Goal: Task Accomplishment & Management: Manage account settings

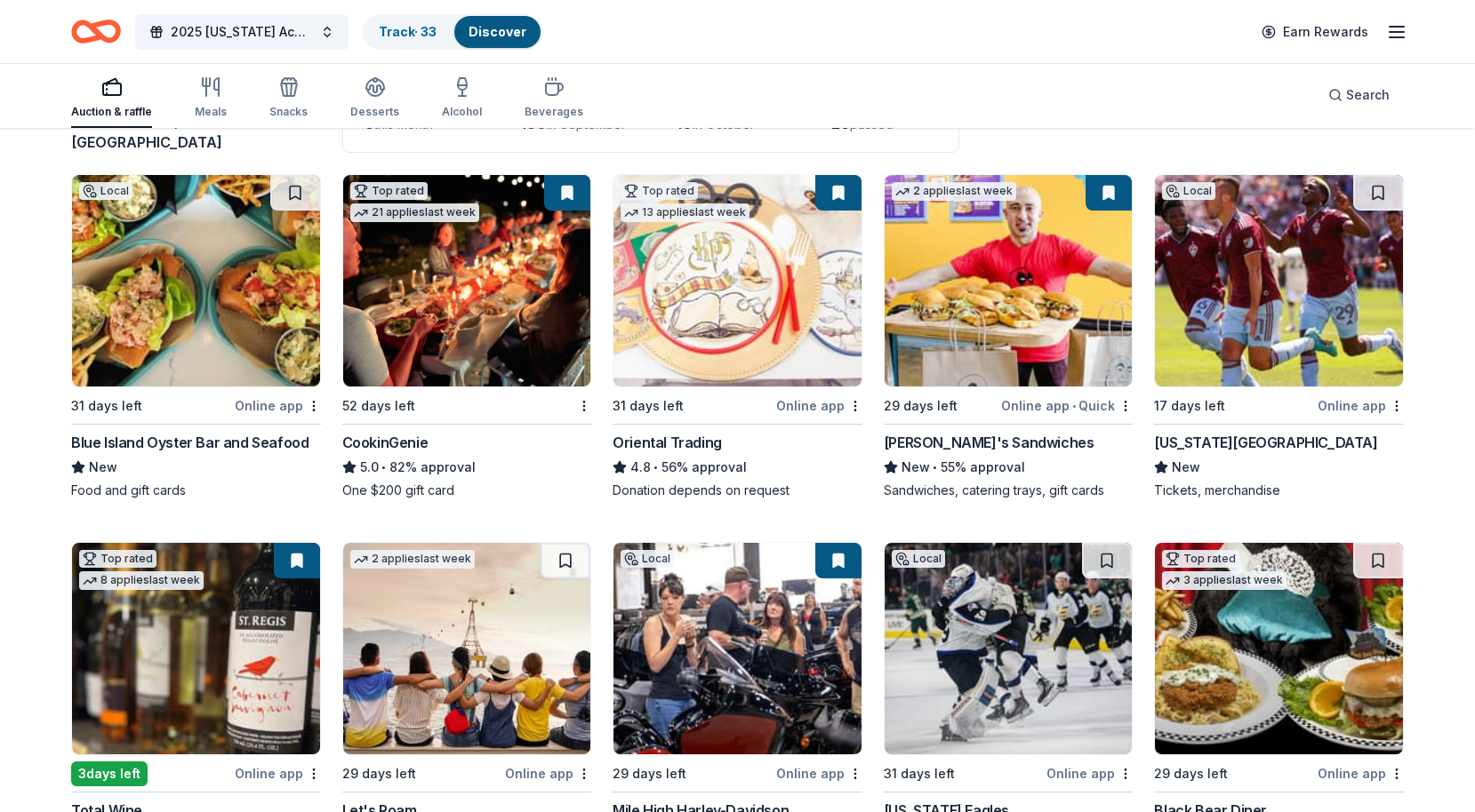
scroll to position [4, 0]
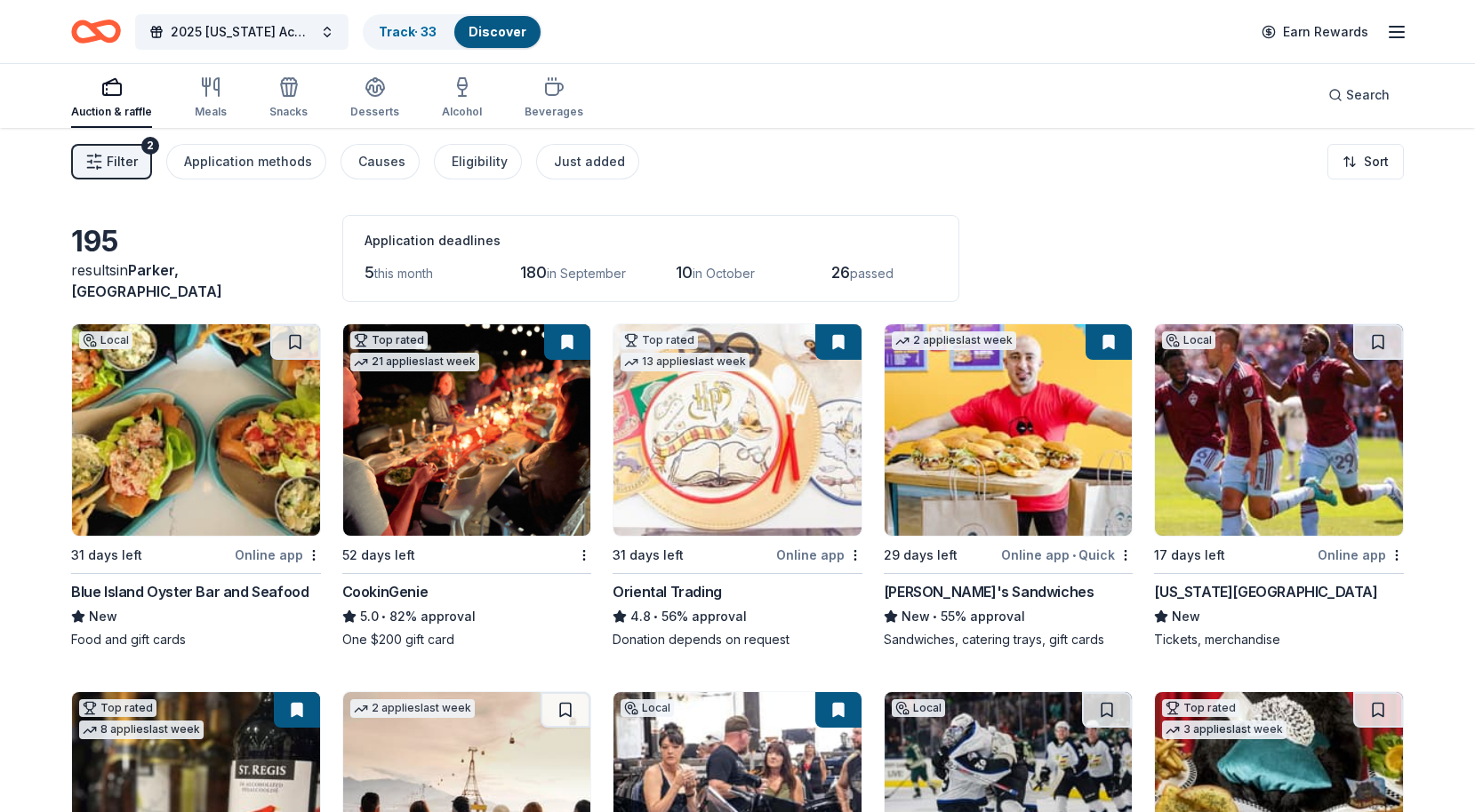
click at [268, 590] on div "Blue Island Oyster Bar and Seafood" at bounding box center [189, 591] width 237 height 21
click at [405, 26] on link "Track · 33" at bounding box center [408, 31] width 58 height 15
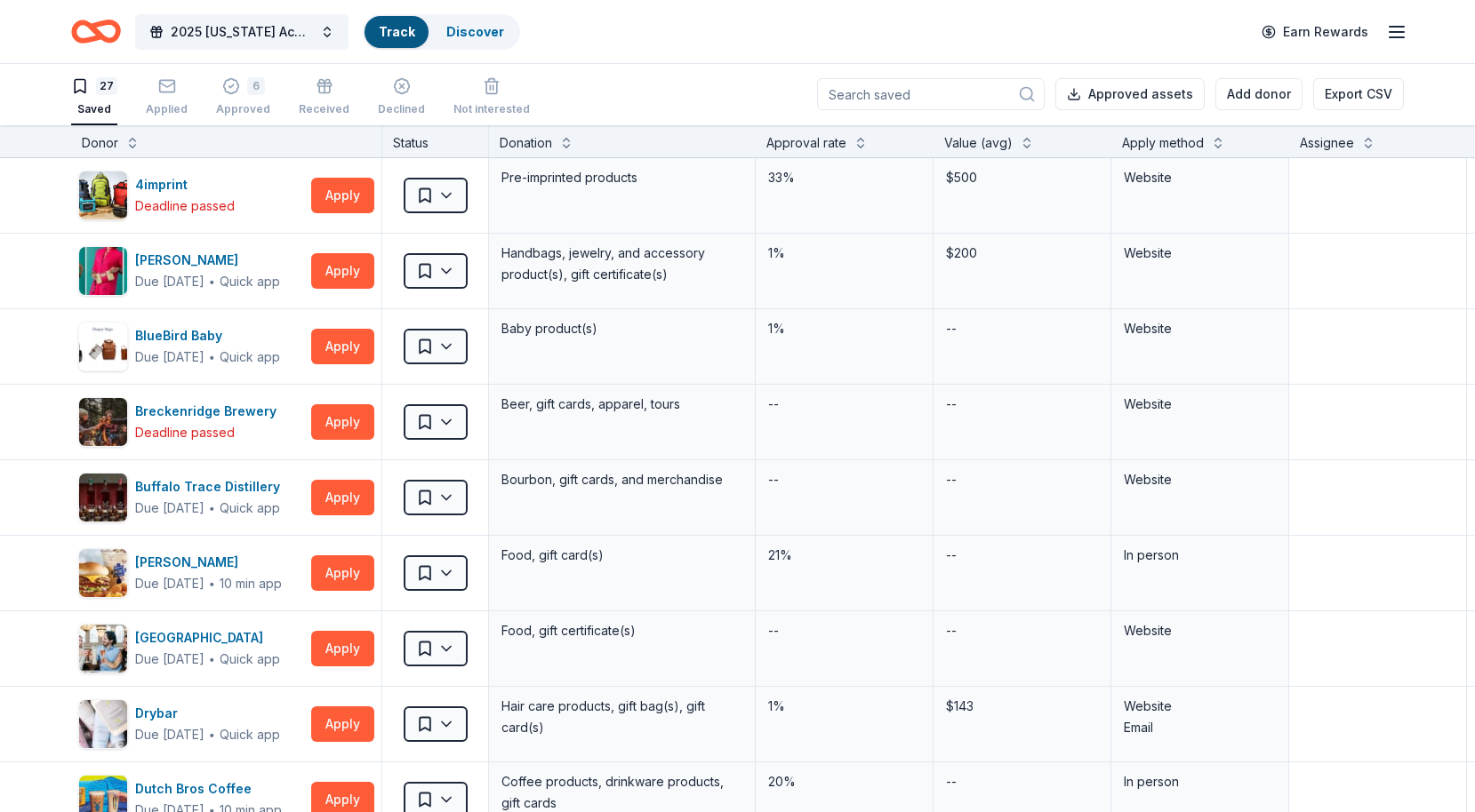
scroll to position [1, 0]
click at [1386, 96] on button "Export CSV" at bounding box center [1359, 94] width 91 height 32
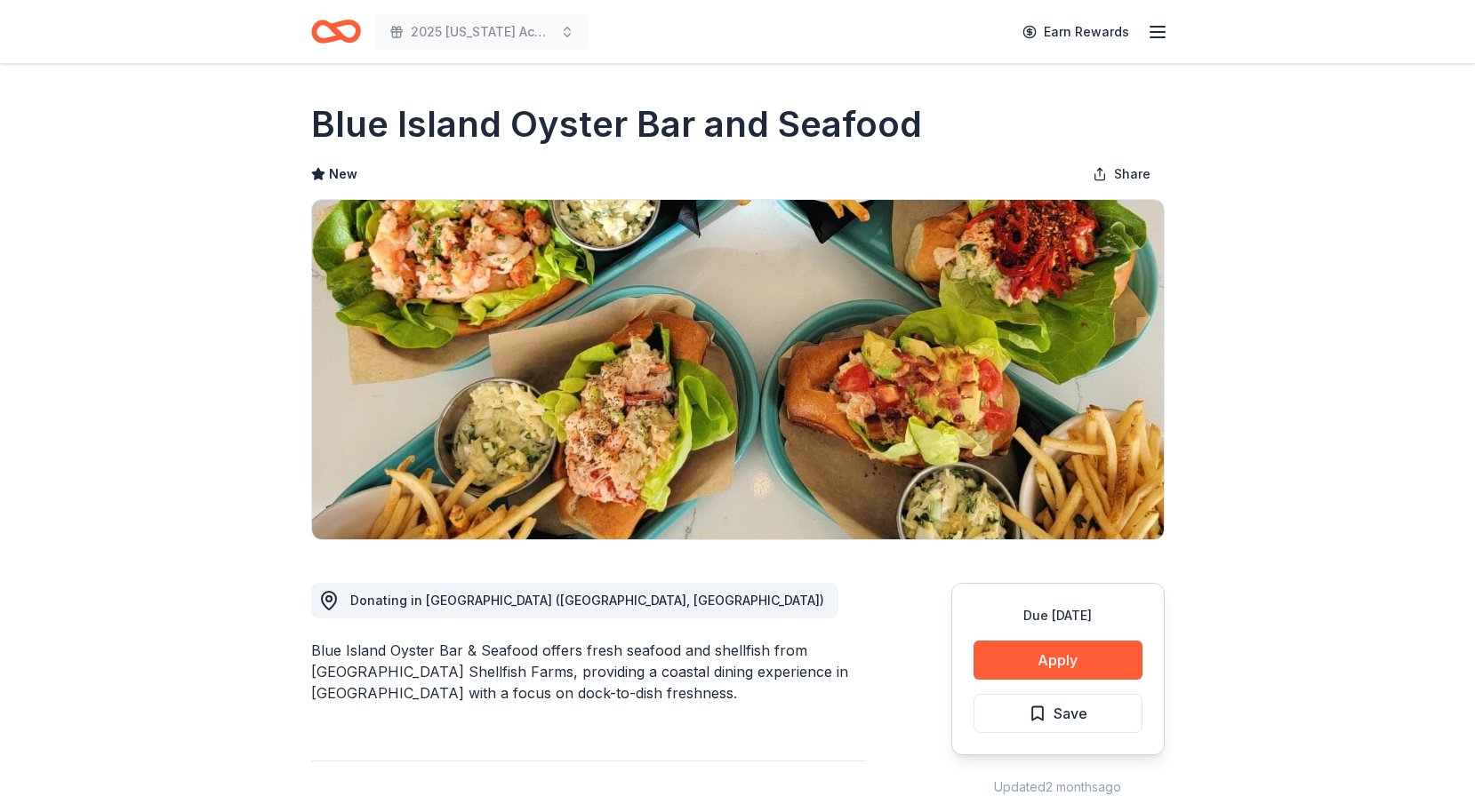
click at [1156, 35] on icon "button" at bounding box center [1157, 31] width 21 height 21
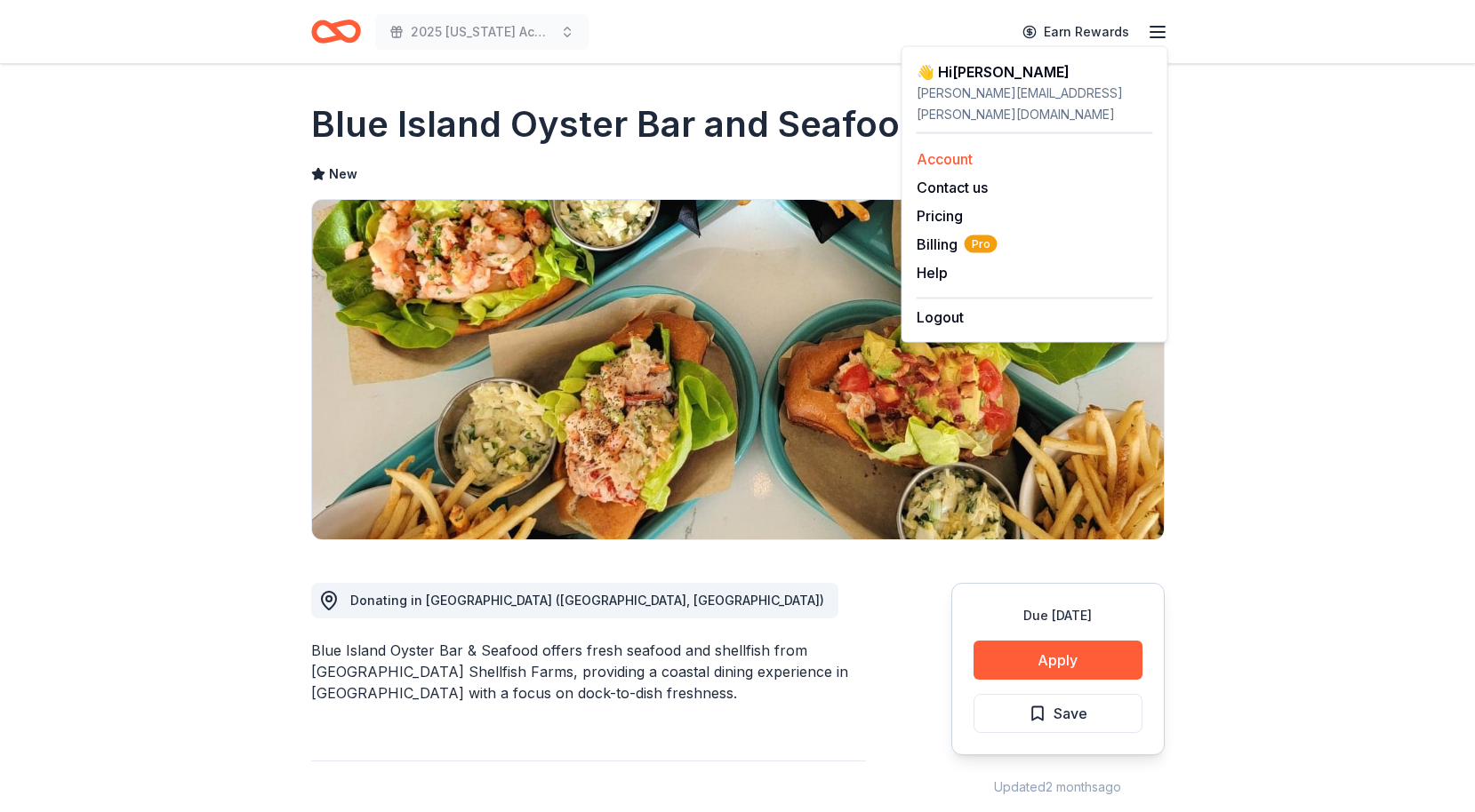
click at [956, 150] on link "Account" at bounding box center [945, 159] width 56 height 18
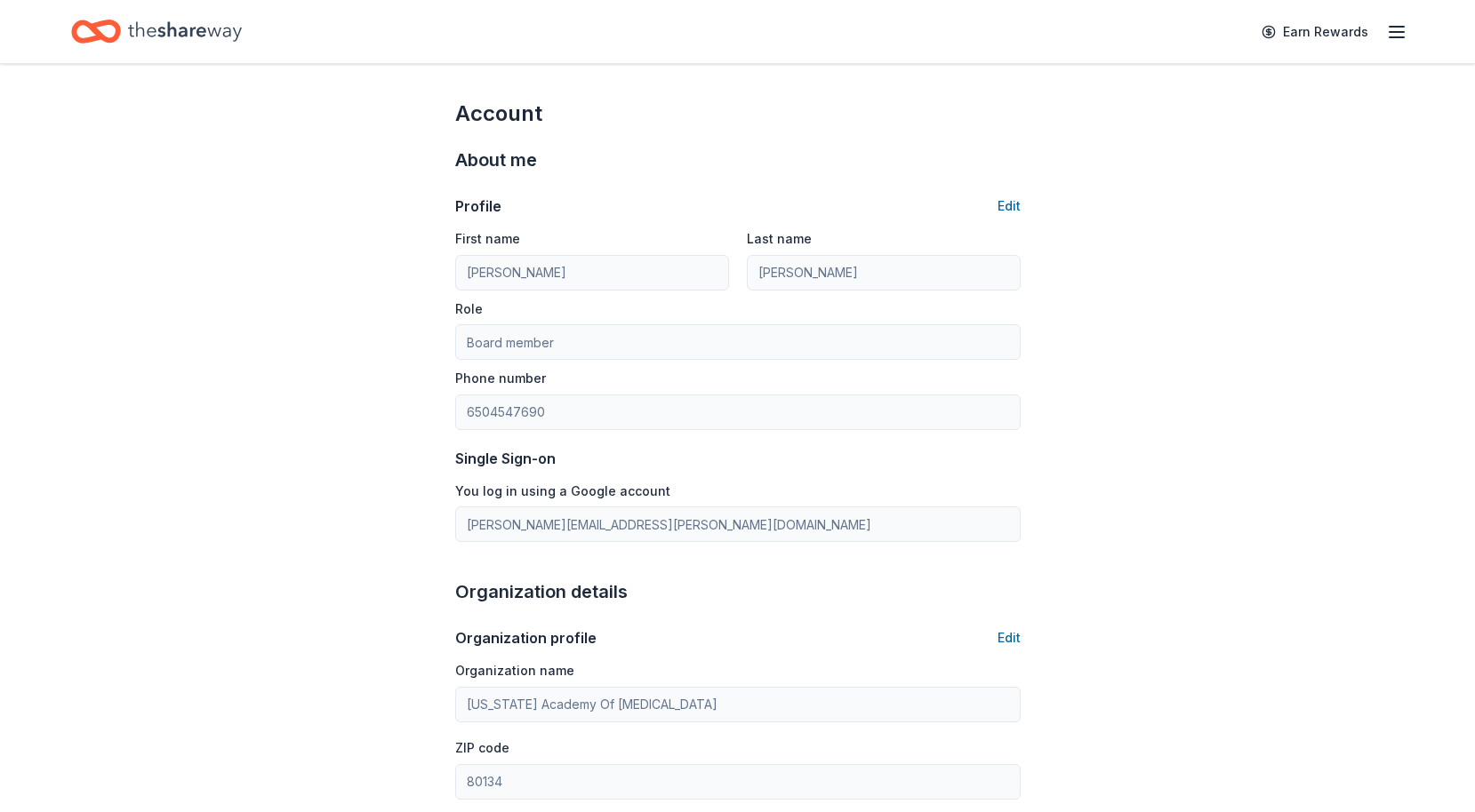
click at [1390, 34] on icon "button" at bounding box center [1396, 31] width 21 height 21
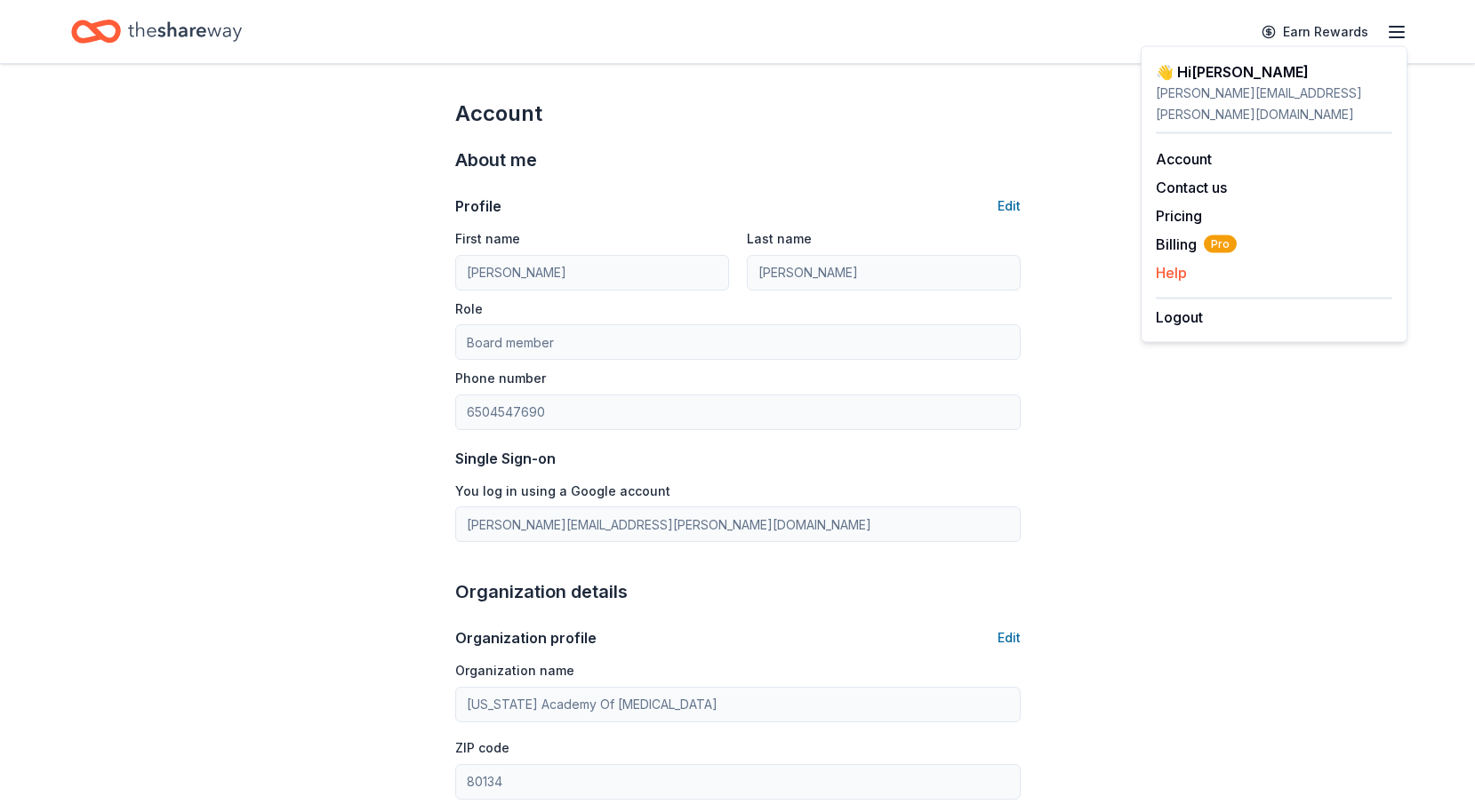
click at [1177, 262] on button "Help" at bounding box center [1171, 272] width 31 height 21
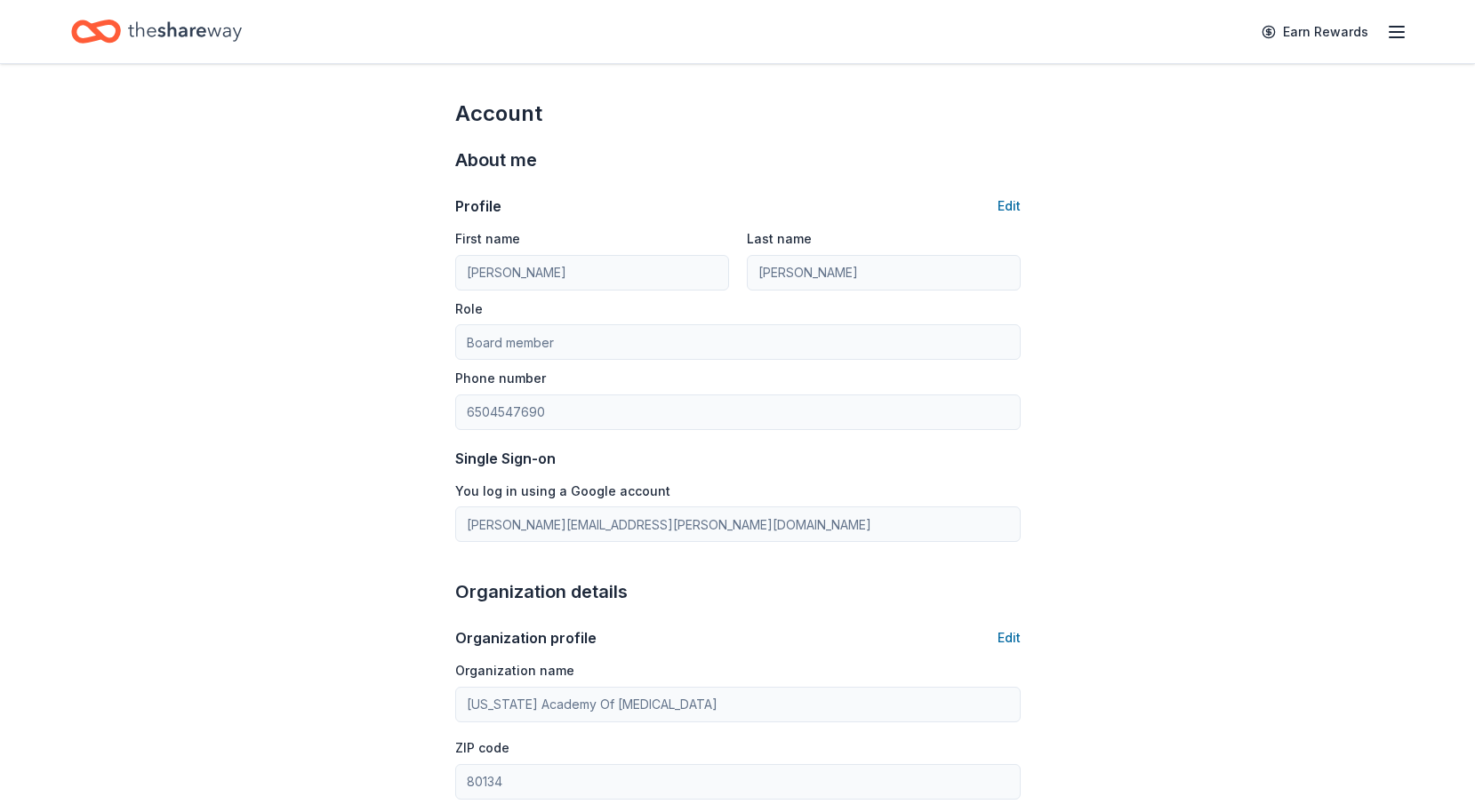
click at [1400, 30] on icon "button" at bounding box center [1396, 31] width 21 height 21
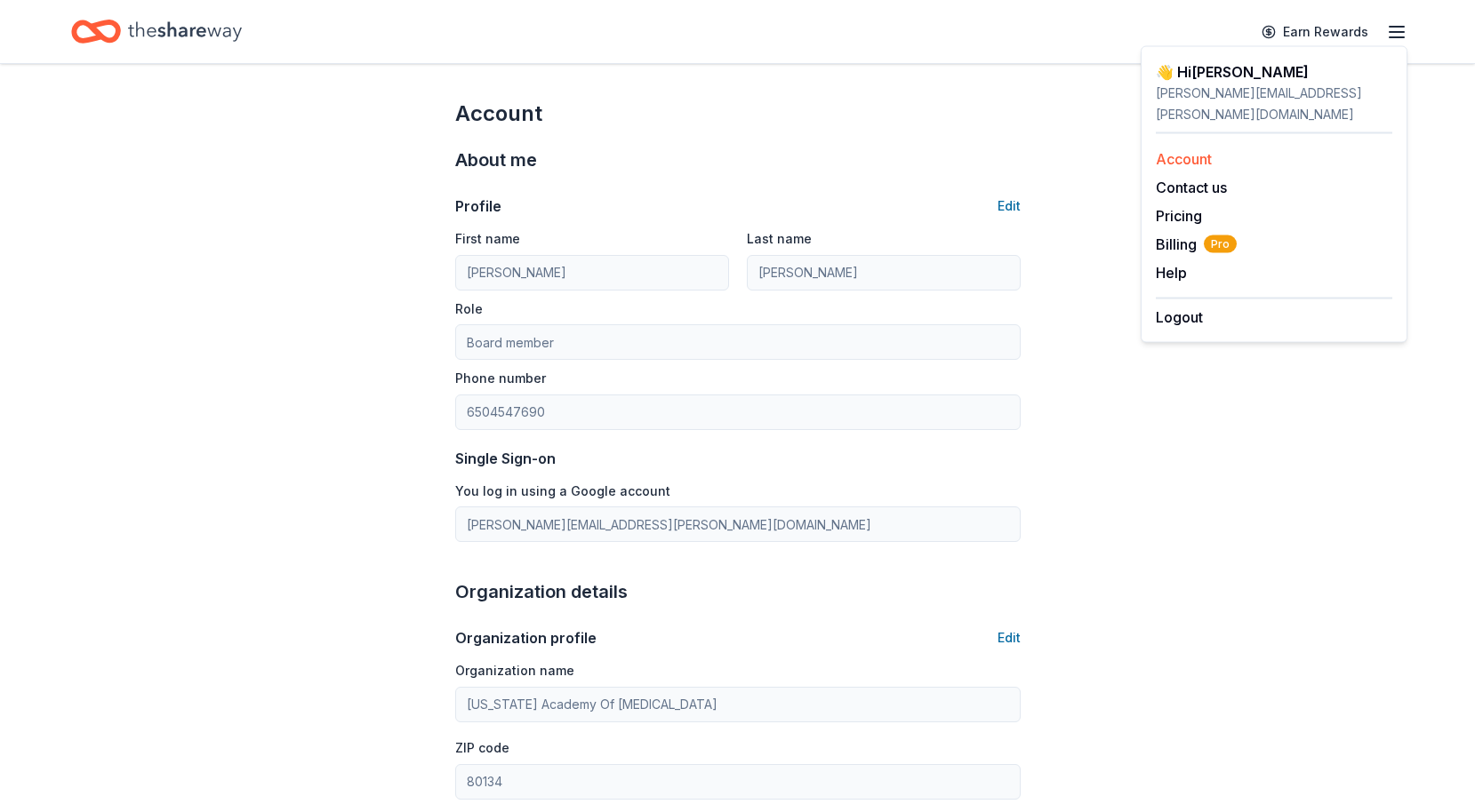
click at [1192, 150] on link "Account" at bounding box center [1184, 159] width 56 height 18
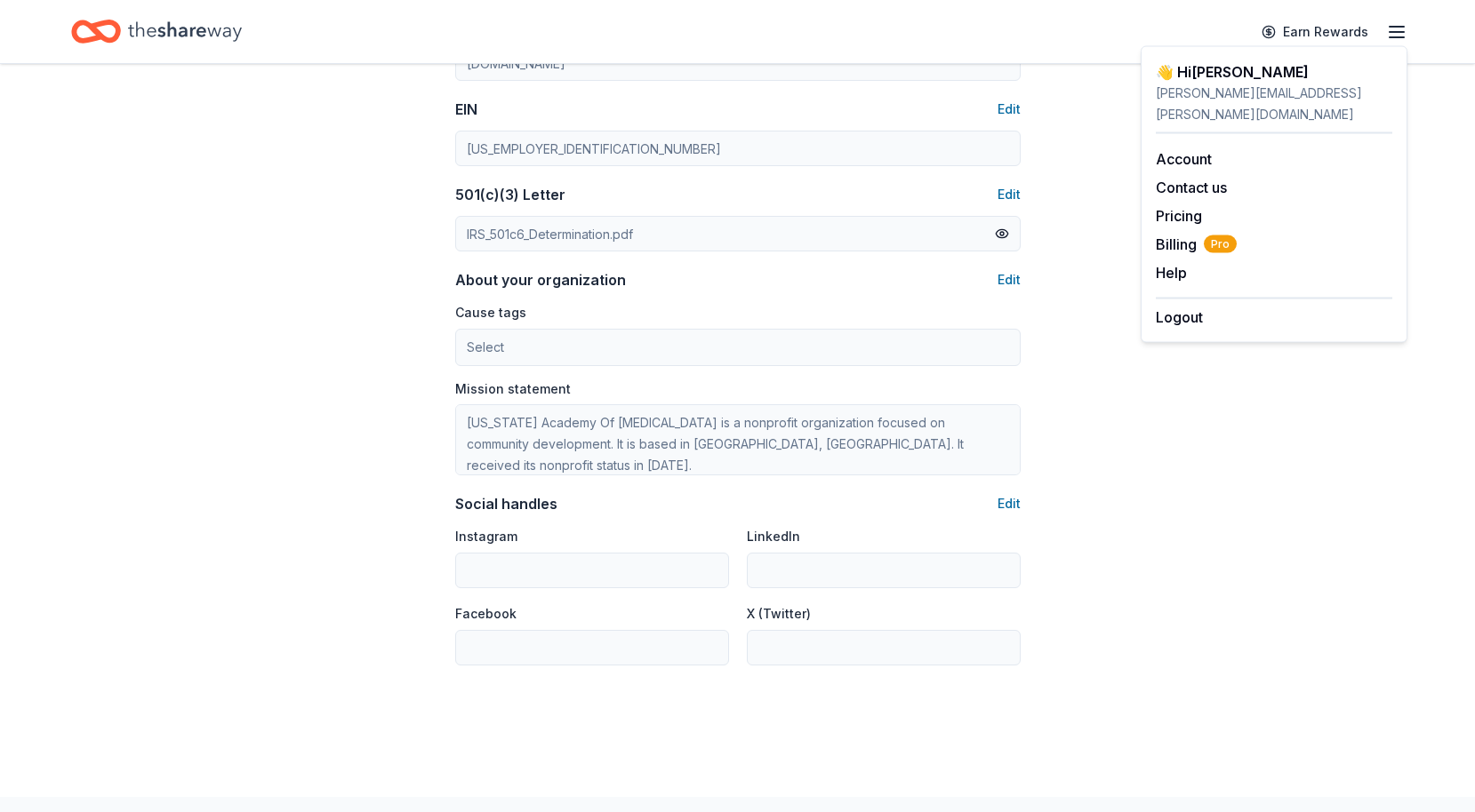
scroll to position [902, 0]
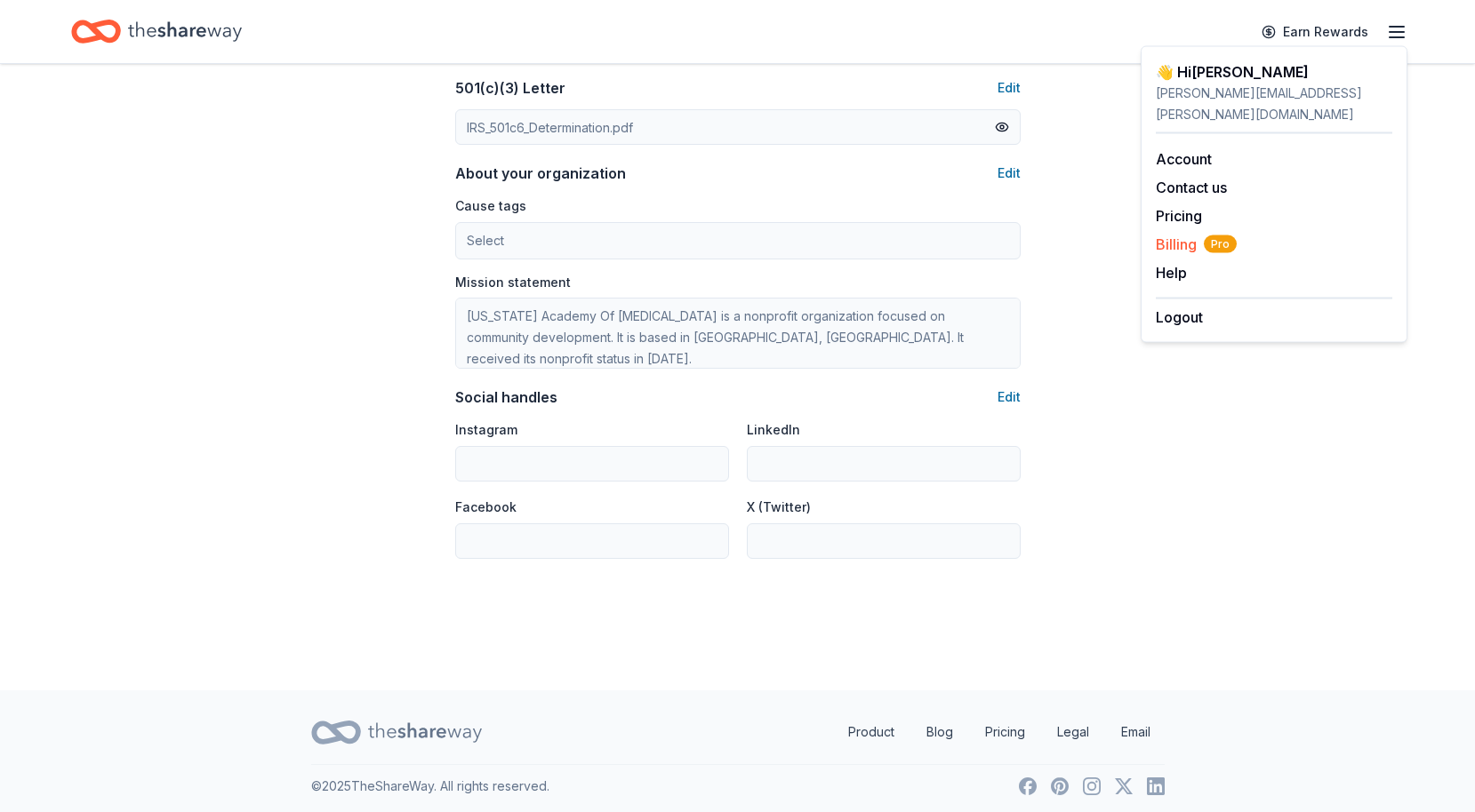
click at [1181, 233] on span "Billing Pro" at bounding box center [1196, 243] width 81 height 21
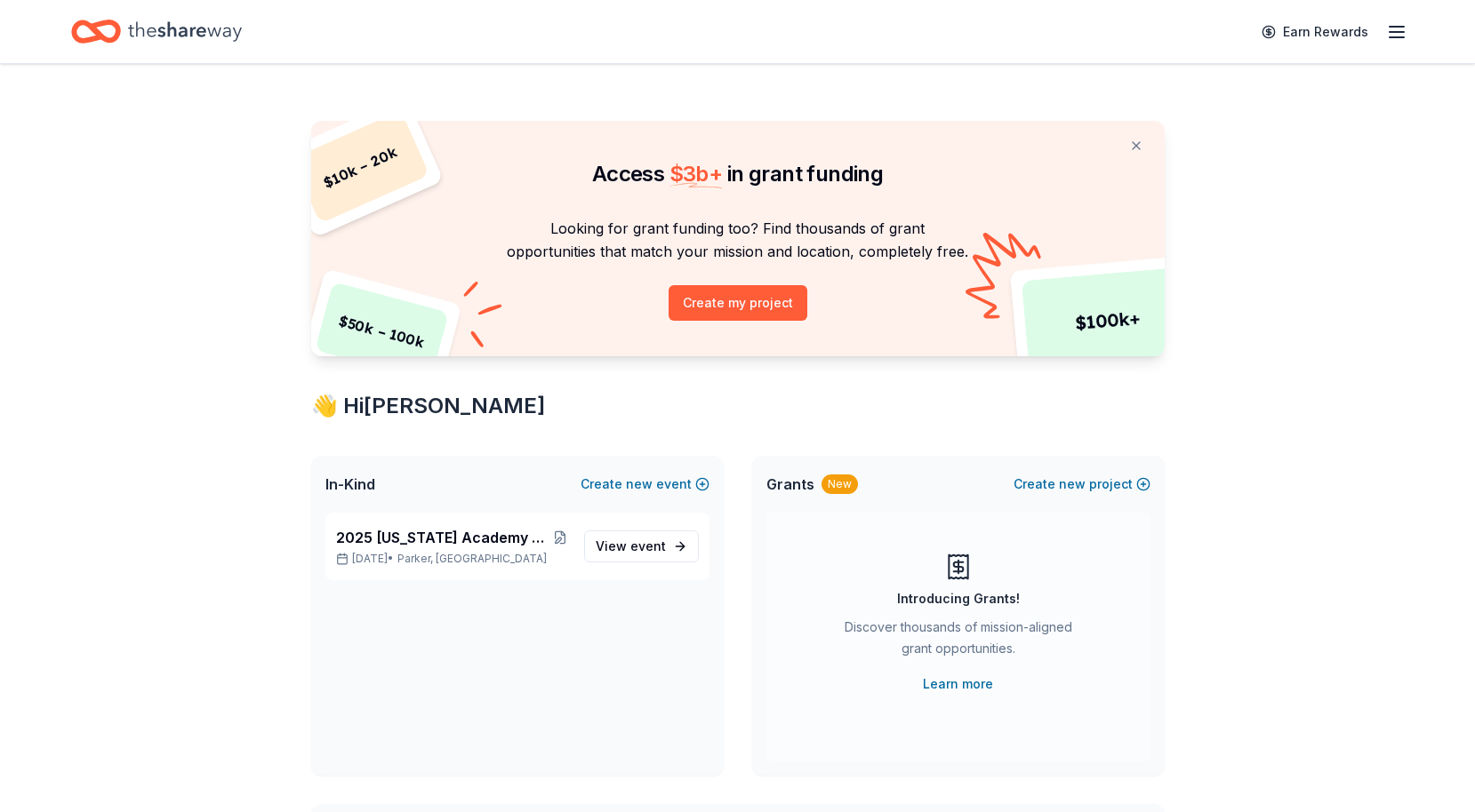
click at [1395, 34] on icon "button" at bounding box center [1396, 31] width 21 height 21
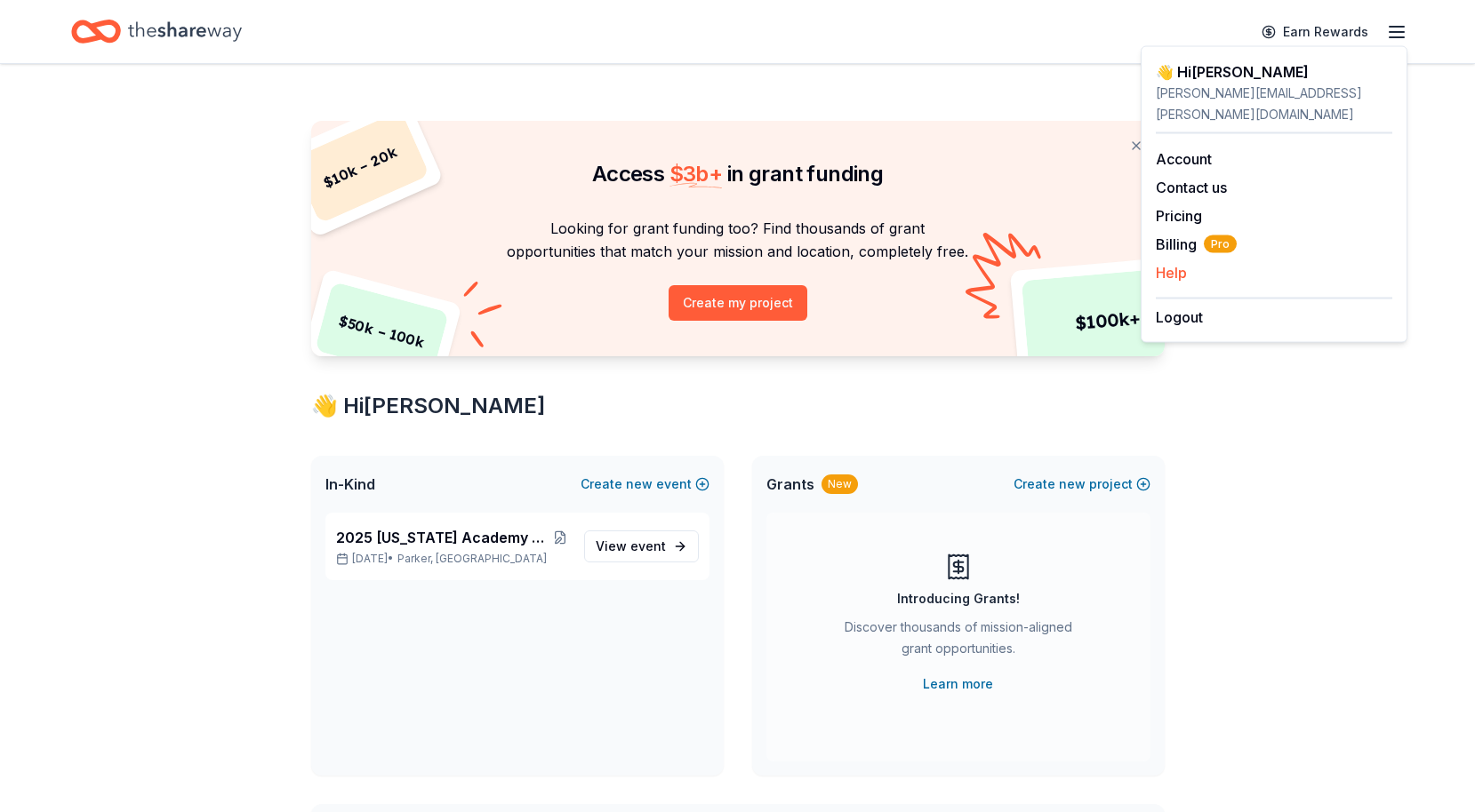
click at [1163, 262] on button "Help" at bounding box center [1171, 272] width 31 height 21
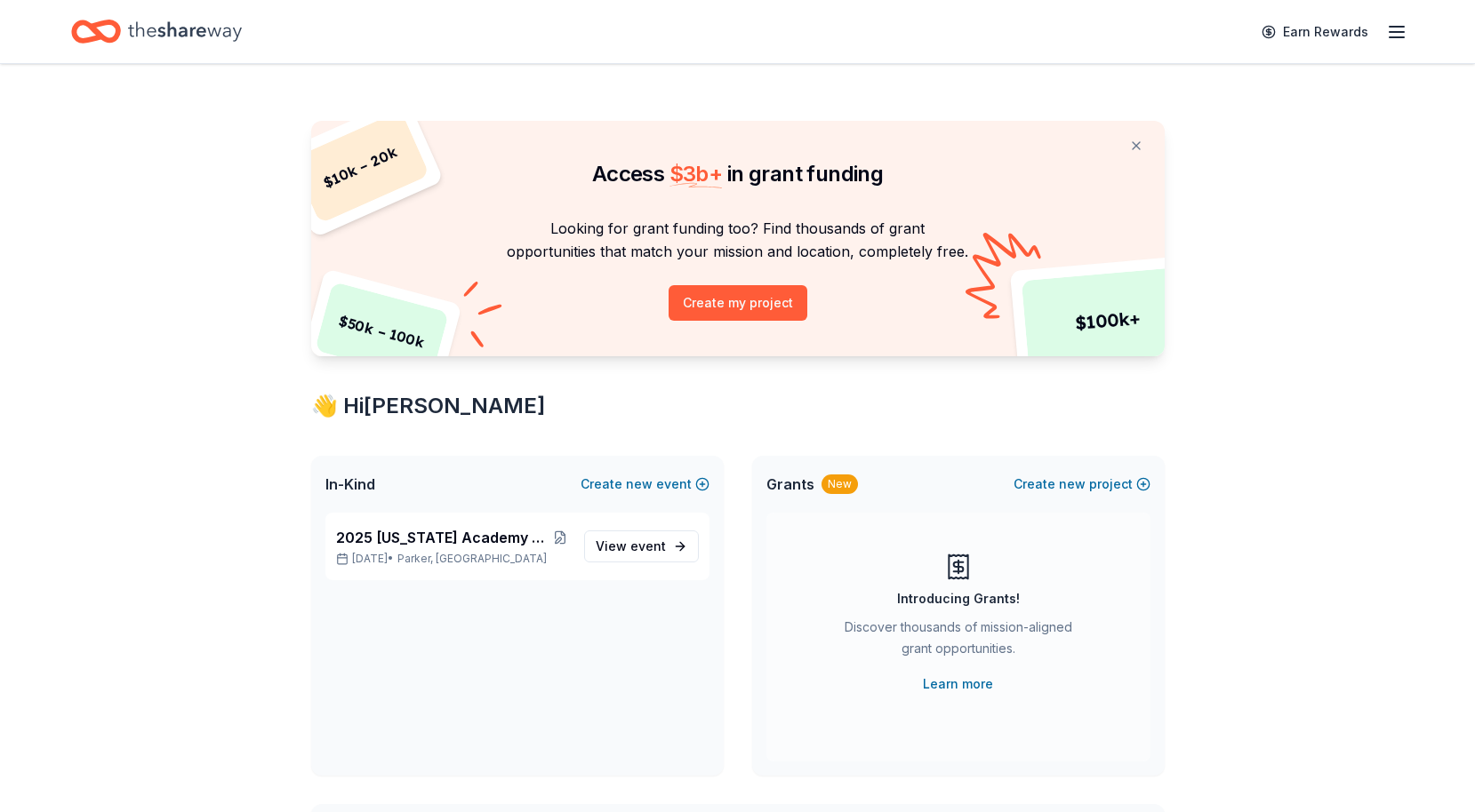
click at [1398, 26] on line "button" at bounding box center [1397, 26] width 15 height 0
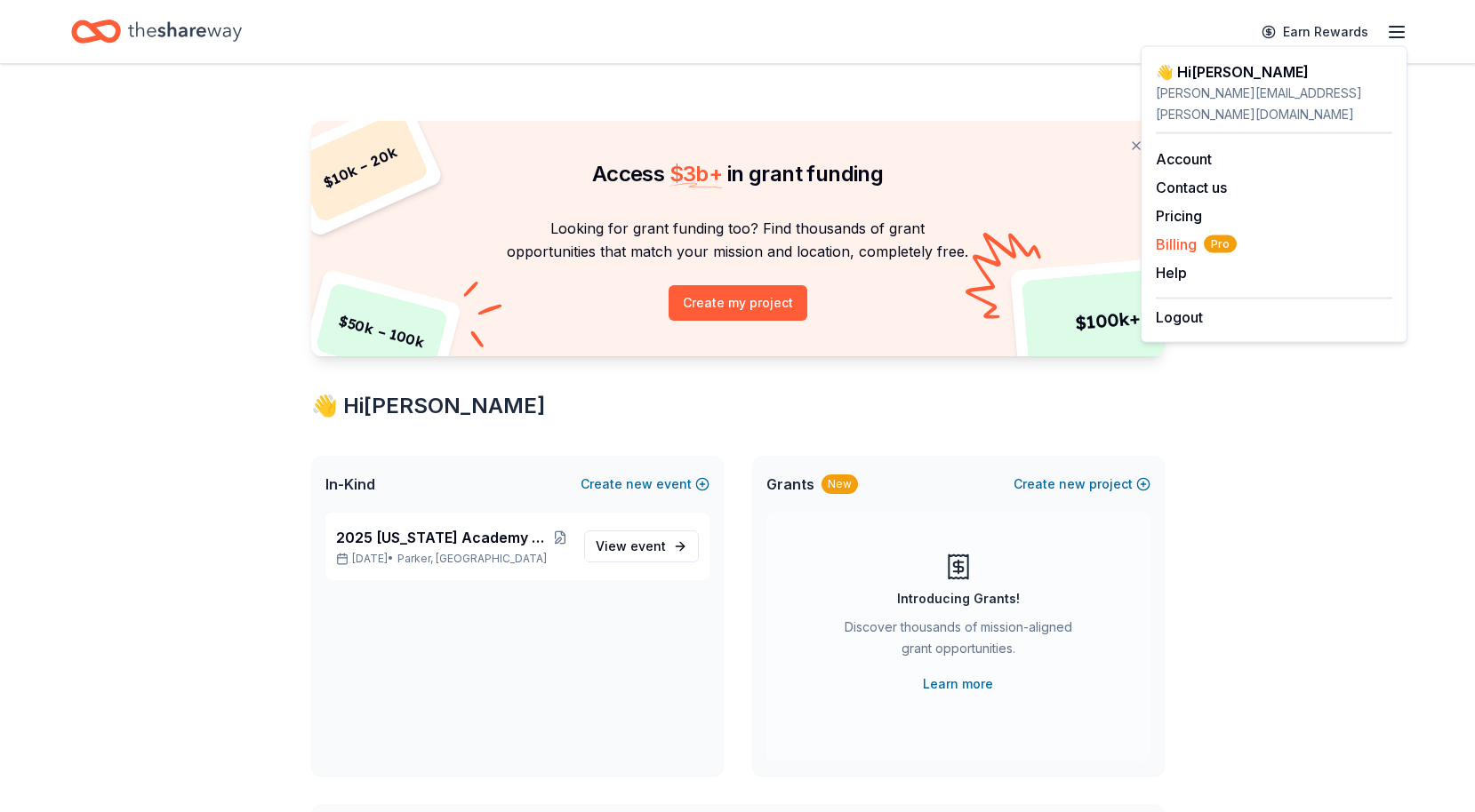
click at [1184, 233] on span "Billing Pro" at bounding box center [1196, 243] width 81 height 21
